Goal: Information Seeking & Learning: Check status

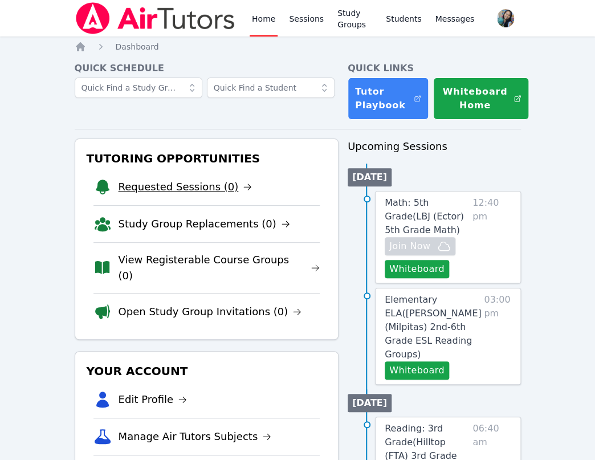
click at [185, 185] on link "Requested Sessions (0)" at bounding box center [185, 187] width 134 height 16
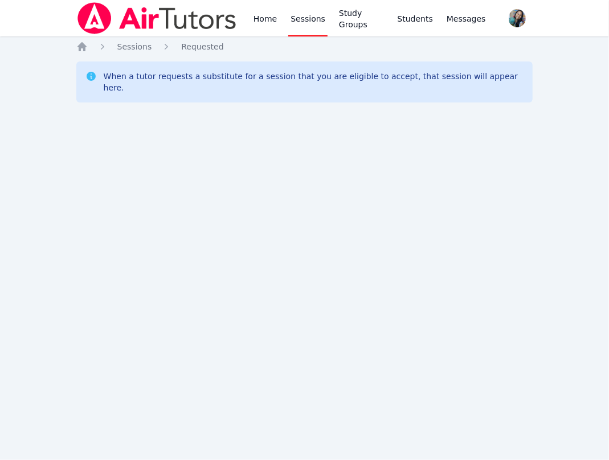
click at [566, 385] on div "Home Sessions Study Groups Students Messages Open user menu Sokha Lee Open main…" at bounding box center [304, 230] width 609 height 460
click at [489, 211] on div "Home Sessions Study Groups Students Messages Open user menu Sokha Lee Open main…" at bounding box center [304, 230] width 609 height 460
click at [509, 358] on div "Home Sessions Study Groups Students Messages Open user menu Sokha Lee Open main…" at bounding box center [304, 230] width 609 height 460
click at [111, 425] on div "Home Sessions Study Groups Students Messages Open user menu Sokha Lee Open main…" at bounding box center [304, 230] width 609 height 460
click at [476, 376] on div "Home Sessions Study Groups Students Messages Open user menu Sokha Lee Open main…" at bounding box center [304, 230] width 609 height 460
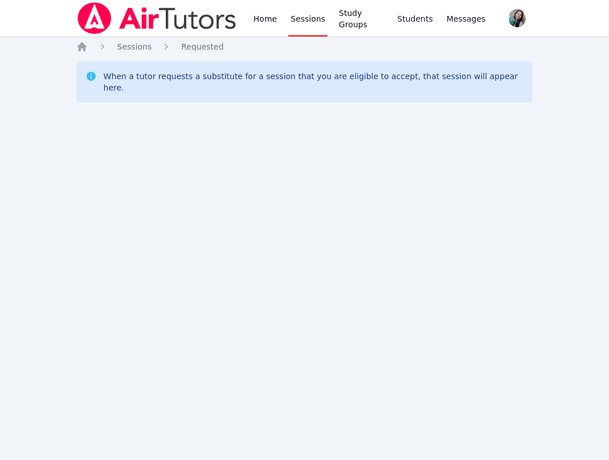
click at [559, 107] on div "Home Sessions Study Groups Students Messages Open user menu Sokha Lee Open main…" at bounding box center [304, 230] width 609 height 460
click at [565, 219] on div "Home Sessions Study Groups Students Messages Open user menu Sokha Lee Open main…" at bounding box center [304, 230] width 609 height 460
click at [501, 133] on div "Home Sessions Study Groups Students Messages Open user menu Sokha Lee Open main…" at bounding box center [304, 230] width 609 height 460
click at [281, 371] on div "Home Sessions Study Groups Students Messages Open user menu Sokha Lee Open main…" at bounding box center [304, 230] width 609 height 460
click at [300, 388] on div "Home Sessions Study Groups Students Messages Open user menu Sokha Lee Open main…" at bounding box center [304, 230] width 609 height 460
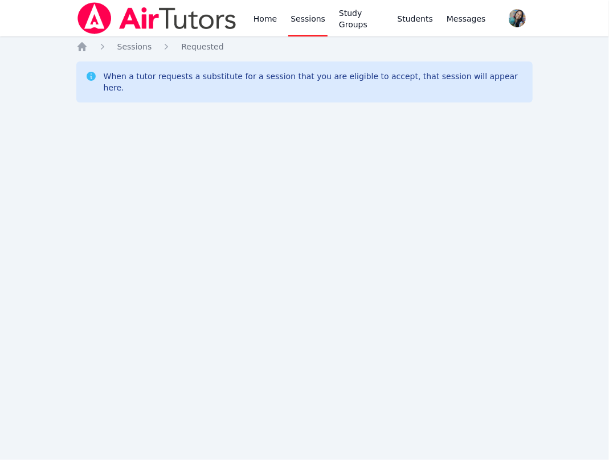
click at [562, 426] on div "Home Sessions Study Groups Students Messages Open user menu Sokha Lee Open main…" at bounding box center [304, 230] width 609 height 460
click at [302, 400] on div "Home Sessions Study Groups Students Messages Open user menu Sokha Lee Open main…" at bounding box center [304, 230] width 609 height 460
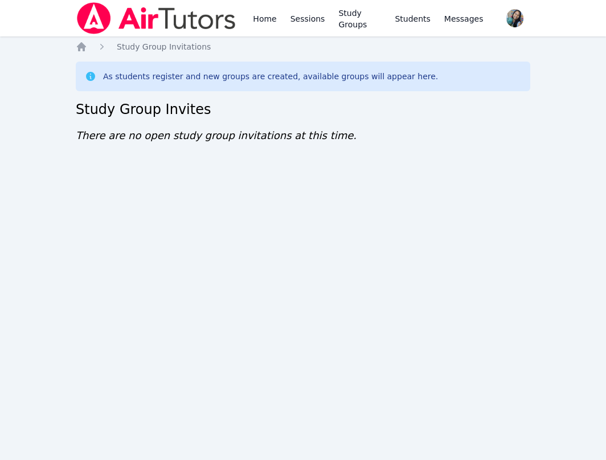
click at [76, 254] on div "Home Sessions Study Groups Students Messages Open user menu Sokha Lee Open main…" at bounding box center [303, 230] width 606 height 460
click at [122, 292] on div "Home Sessions Study Groups Students Messages Open user menu Sokha Lee Open main…" at bounding box center [303, 230] width 606 height 460
